Goal: Task Accomplishment & Management: Complete application form

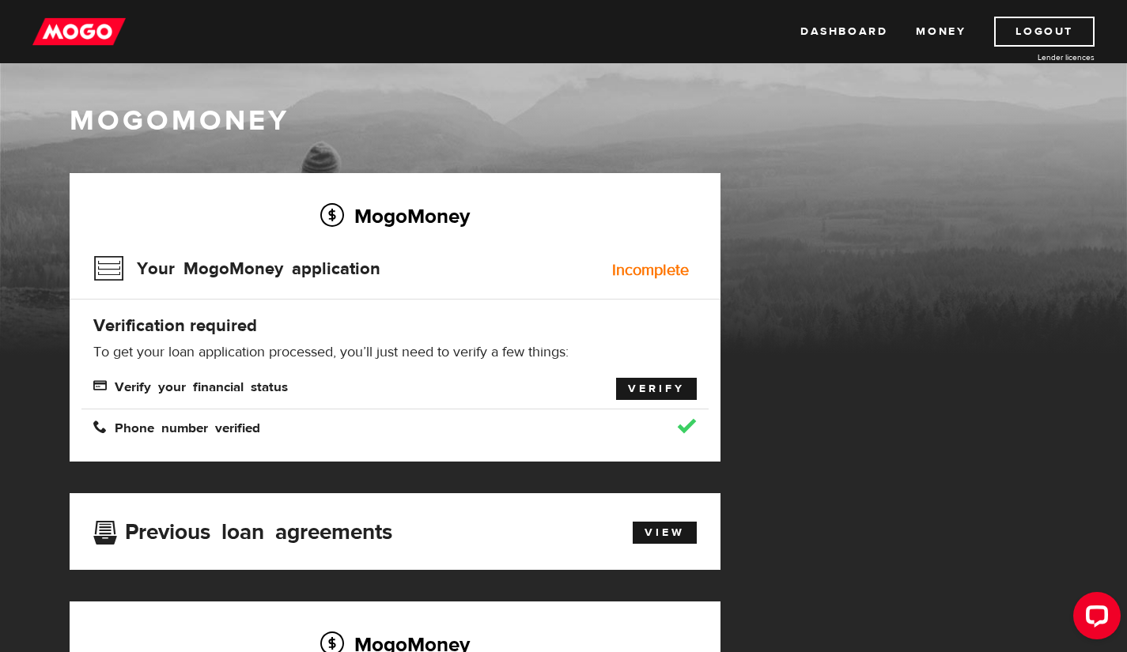
click at [634, 392] on link "Verify" at bounding box center [656, 389] width 81 height 22
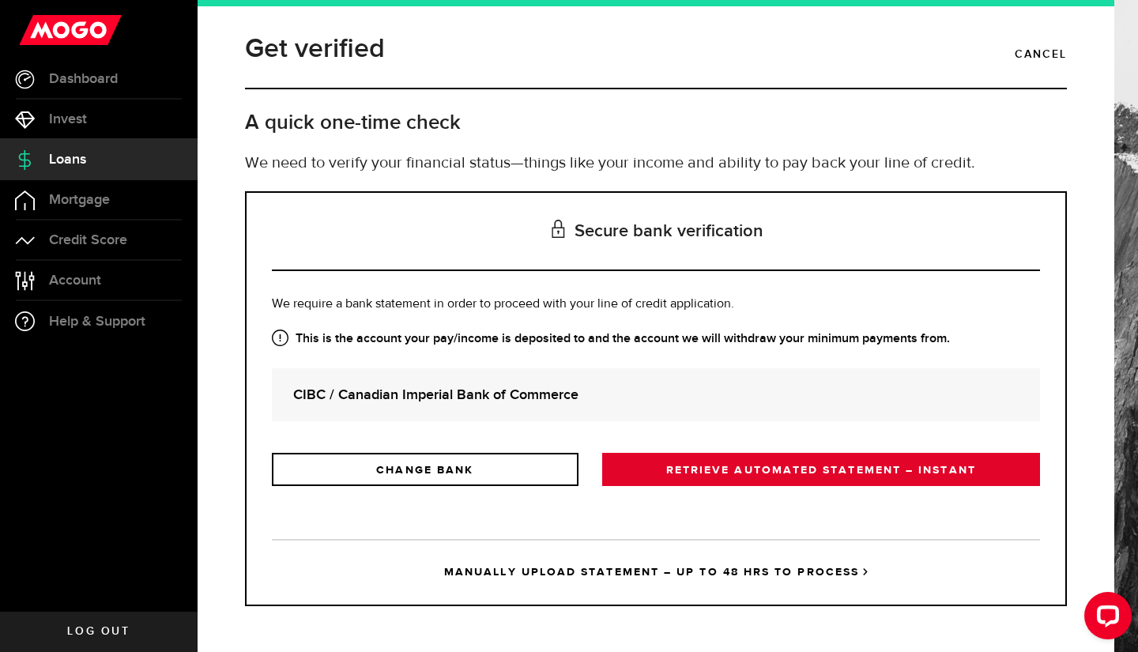
click at [678, 475] on link "RETRIEVE AUTOMATED STATEMENT – INSTANT" at bounding box center [821, 469] width 438 height 33
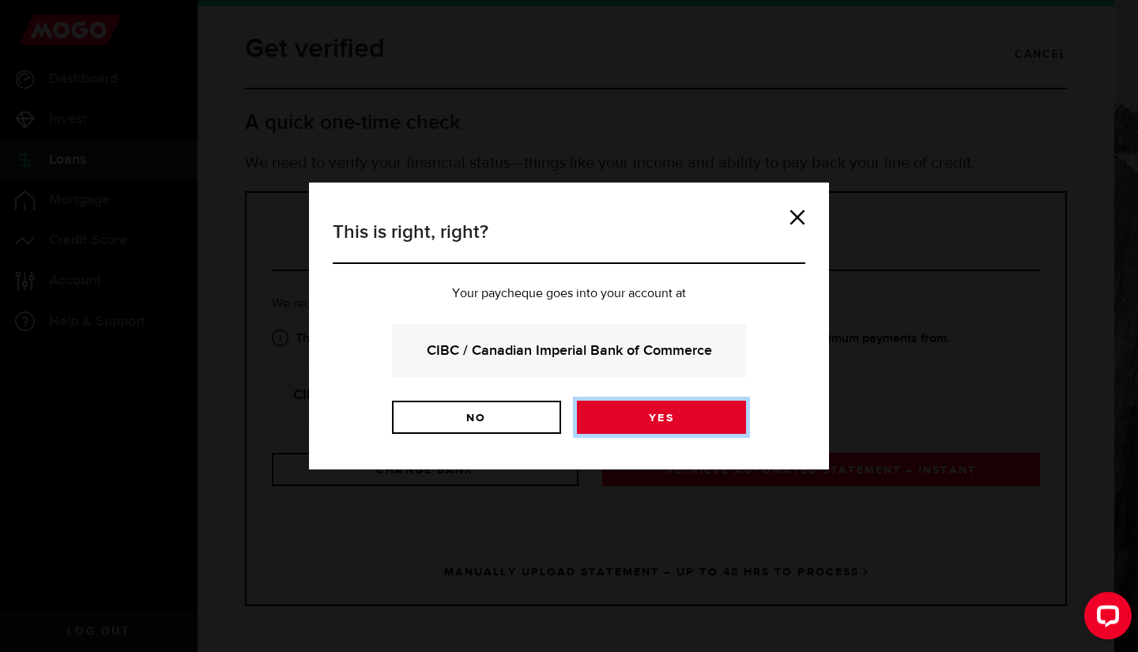
click at [617, 431] on link "Yes" at bounding box center [661, 417] width 169 height 33
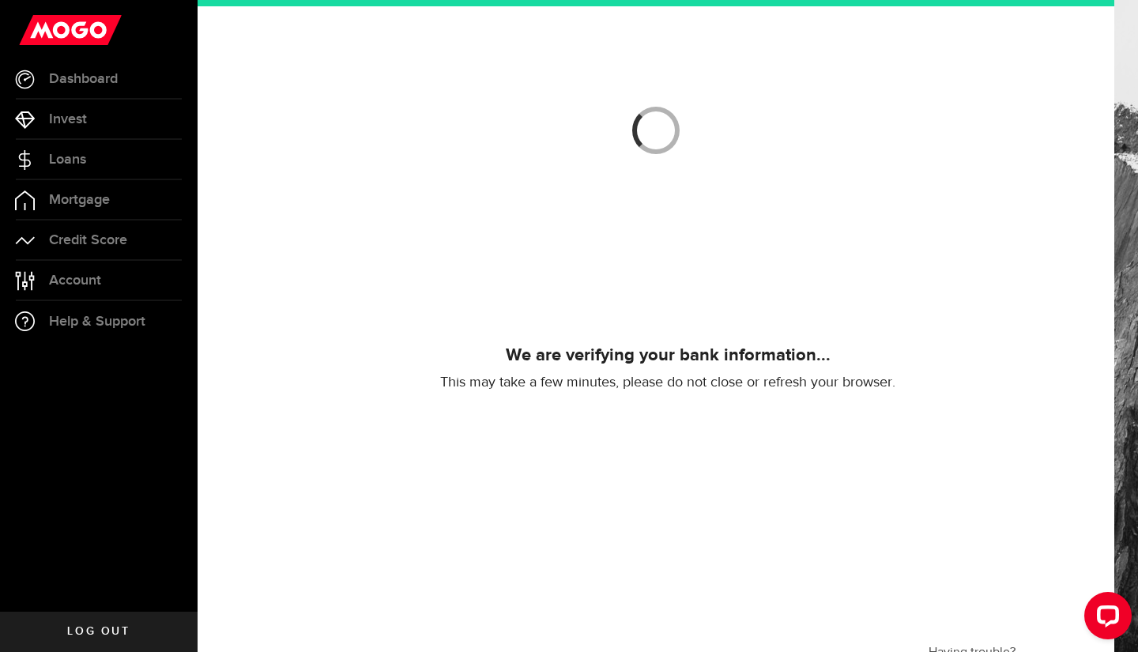
scroll to position [134, 0]
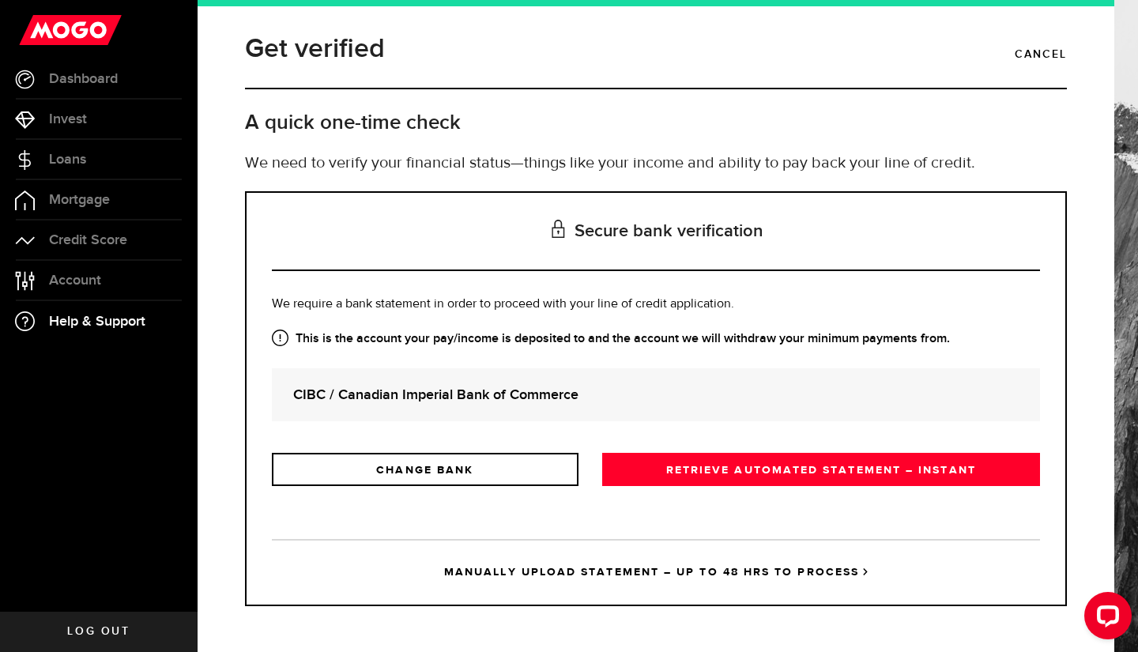
click at [74, 330] on link "Help & Support" at bounding box center [99, 321] width 198 height 40
